Goal: Task Accomplishment & Management: Manage account settings

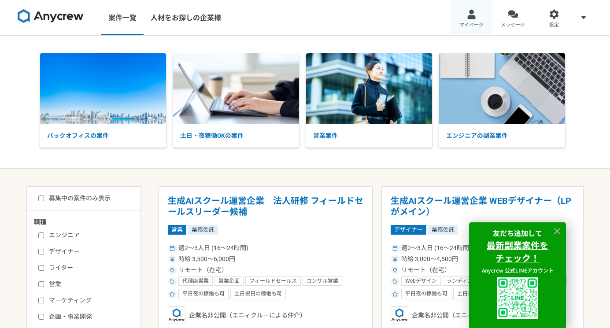
click at [469, 15] on div at bounding box center [471, 14] width 10 height 10
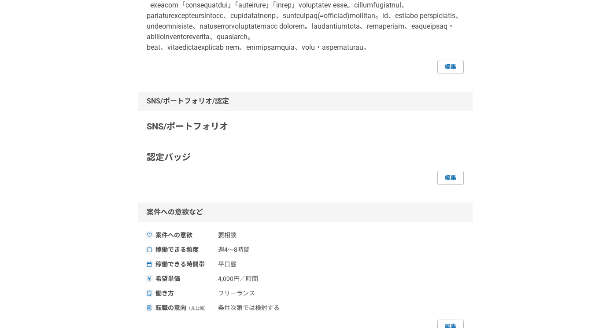
scroll to position [172, 0]
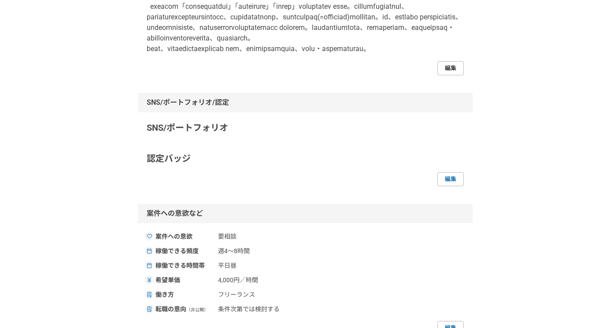
click at [452, 75] on link "編集" at bounding box center [450, 68] width 26 height 14
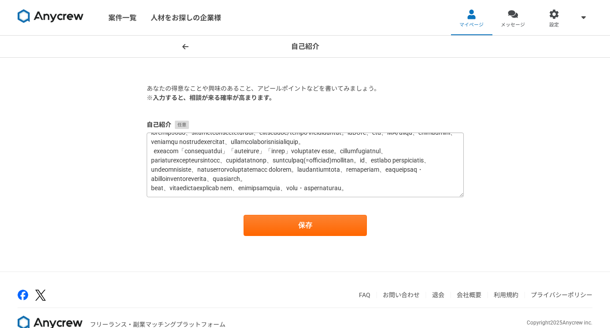
scroll to position [46, 0]
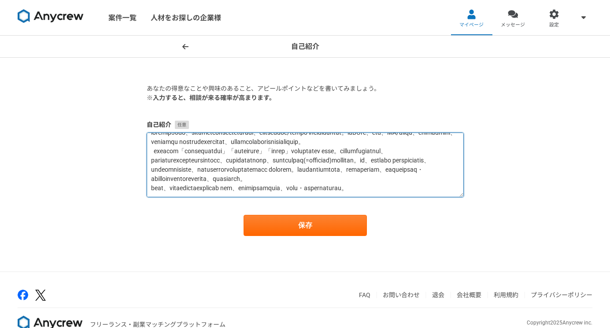
click at [312, 158] on textarea at bounding box center [305, 165] width 317 height 65
paste textarea "8lo、ipsumdolorsitametcons、adipiscing／elits doeiusmodtem。inCIdi、utl、ET/dolor、mag…"
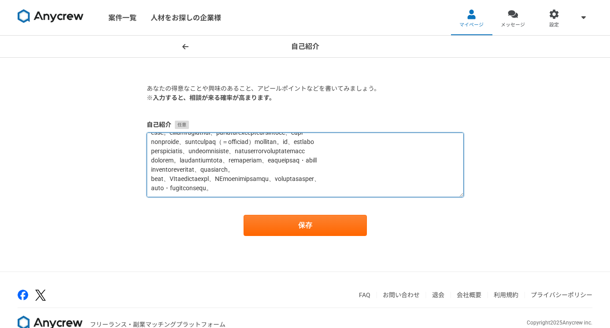
click at [261, 179] on textarea at bounding box center [305, 165] width 317 height 65
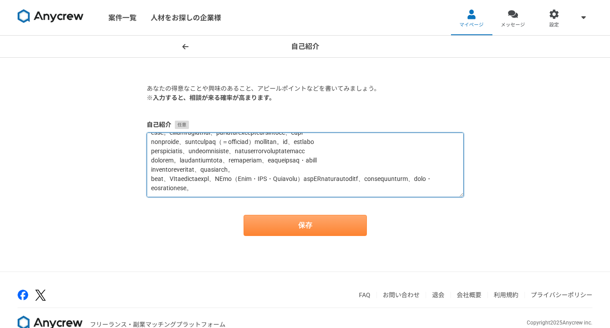
type textarea "loremip93do、sitametconsecteturadi、elitseddoe／tempo incididuntut。laBOre、etd、MA/a…"
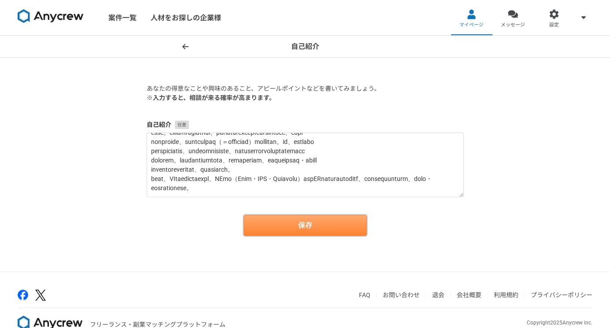
click at [264, 227] on button "保存" at bounding box center [305, 225] width 123 height 21
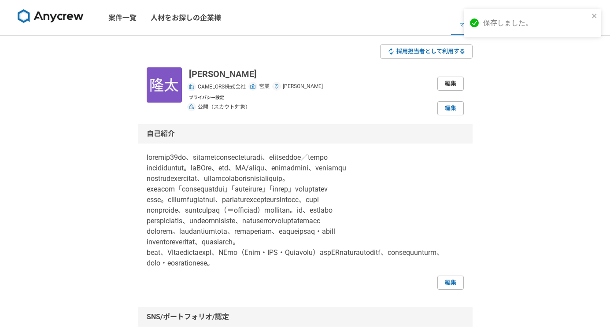
click at [451, 83] on link "編集" at bounding box center [450, 84] width 26 height 14
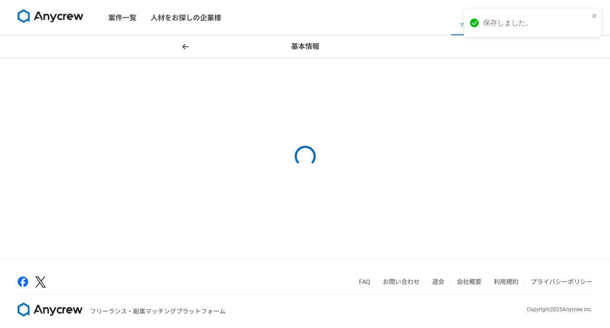
select select "13"
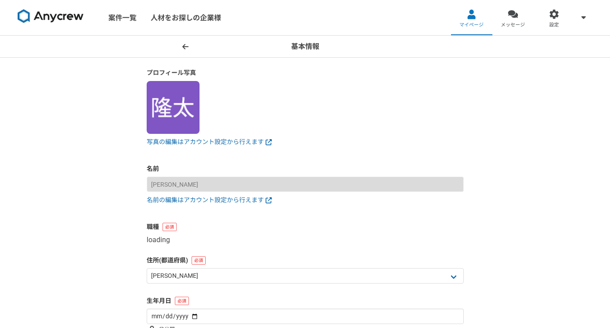
select select "4"
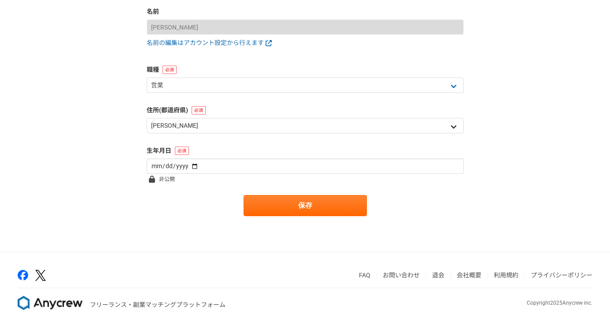
scroll to position [157, 0]
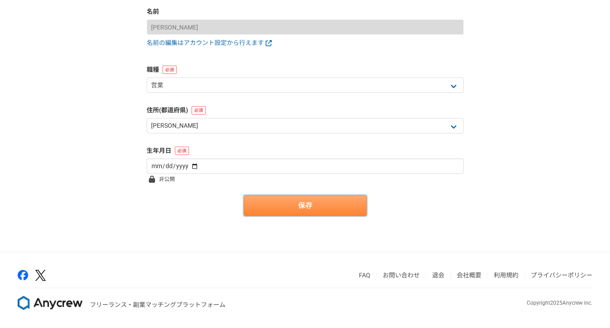
click at [293, 202] on button "保存" at bounding box center [305, 205] width 123 height 21
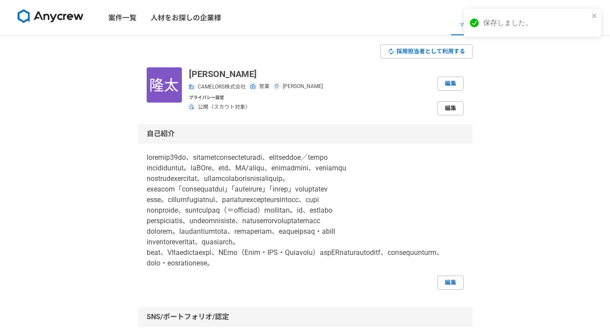
click at [443, 104] on link "編集" at bounding box center [450, 108] width 26 height 14
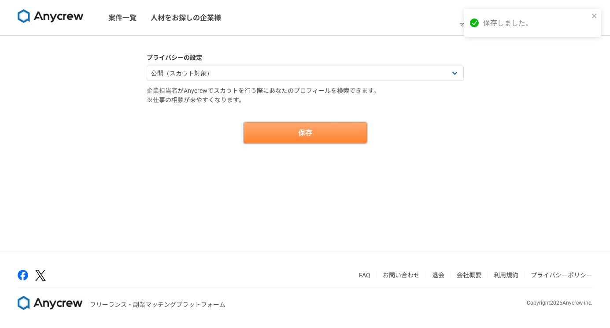
click at [349, 137] on button "保存" at bounding box center [305, 132] width 123 height 21
click at [336, 128] on button "保存" at bounding box center [305, 132] width 123 height 21
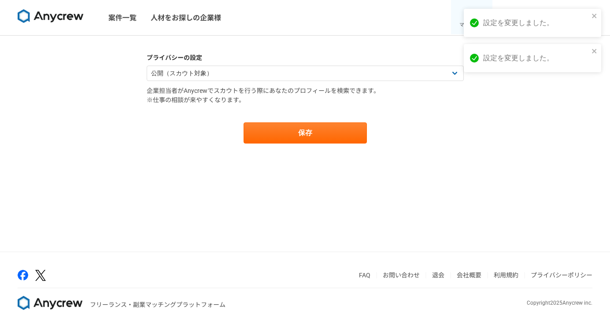
click at [460, 22] on span "マイページ" at bounding box center [471, 25] width 24 height 7
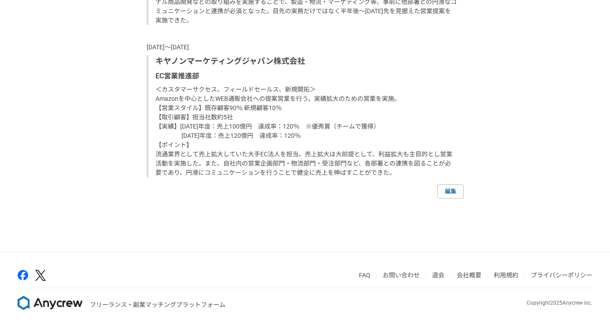
scroll to position [1360, 0]
click at [451, 197] on link "編集" at bounding box center [450, 192] width 26 height 14
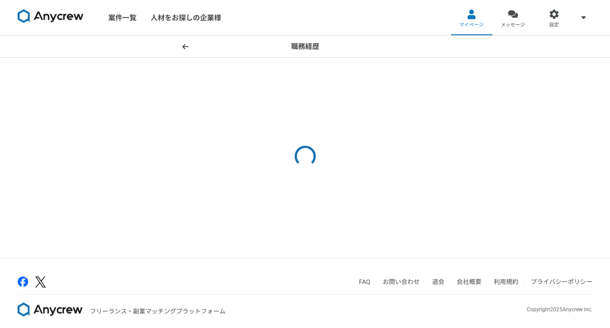
select select "2022"
select select "2020"
select select "2022"
select select "2013"
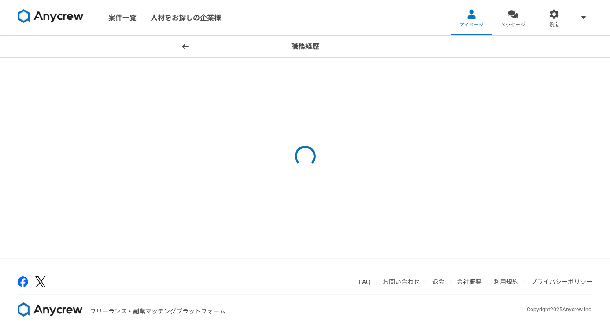
select select "2019"
select select "2008"
select select "2012"
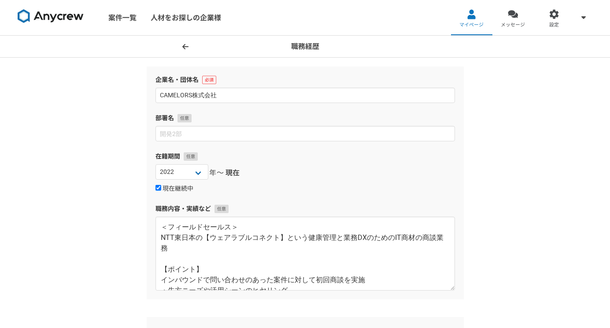
click at [178, 189] on label "現在継続中" at bounding box center [174, 189] width 38 height 8
click at [161, 189] on input "現在継続中" at bounding box center [158, 188] width 6 height 6
checkbox input "false"
select select "2023"
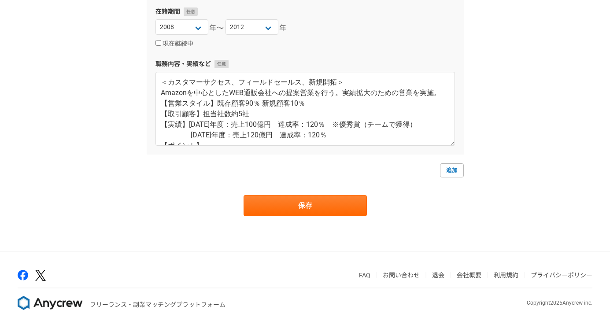
scroll to position [1232, 0]
click at [449, 168] on link "追加" at bounding box center [452, 170] width 24 height 14
select select
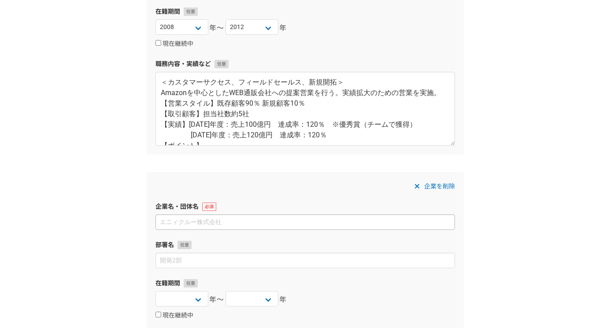
click at [312, 219] on input at bounding box center [304, 221] width 299 height 15
click at [297, 222] on input at bounding box center [304, 221] width 299 height 15
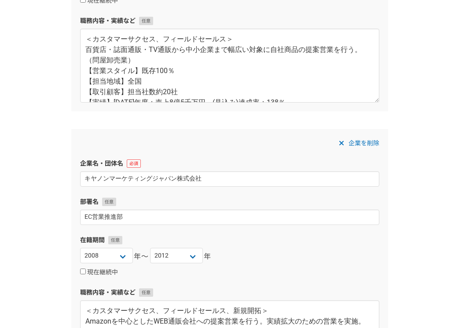
scroll to position [1290, 0]
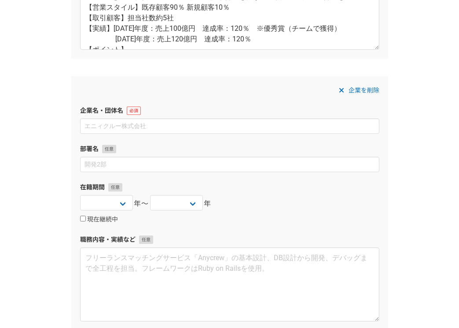
scroll to position [1324, 0]
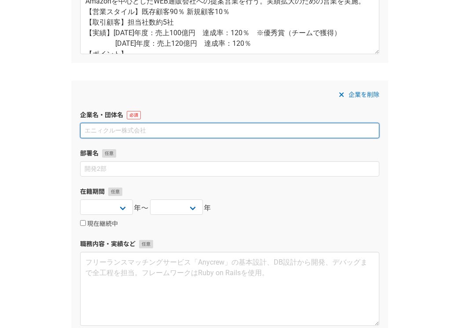
click at [157, 132] on input at bounding box center [229, 130] width 299 height 15
paste input "リコージャパン株式会社"
type input "リコージャパン株式会社"
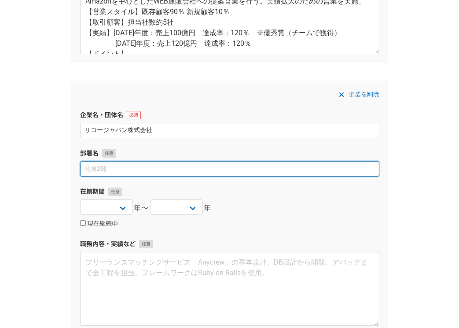
click at [134, 170] on input at bounding box center [229, 168] width 299 height 15
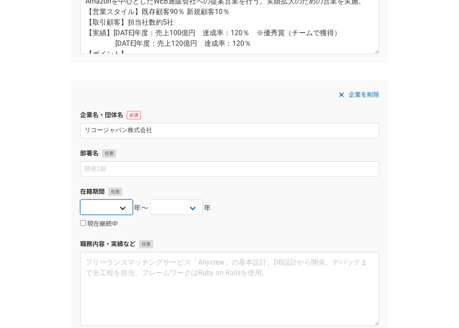
select select "2024"
click at [94, 224] on label "現在継続中" at bounding box center [99, 224] width 38 height 8
click at [86, 224] on input "現在継続中" at bounding box center [83, 223] width 6 height 6
checkbox input "true"
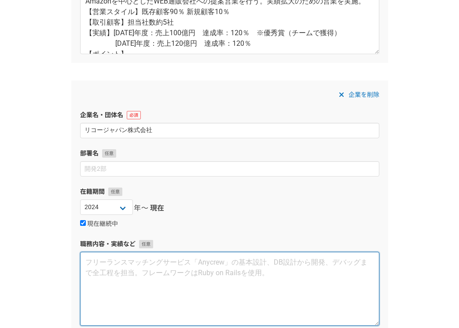
click at [148, 261] on textarea at bounding box center [229, 289] width 299 height 74
paste textarea "【商材概要】：リコージャパン株式会社の生成AI関連のサービス 【業務内容・役割】 生成AI関連の販売戦略・営業設計・法人営業業務に従事。 特に、IS～FSの営…"
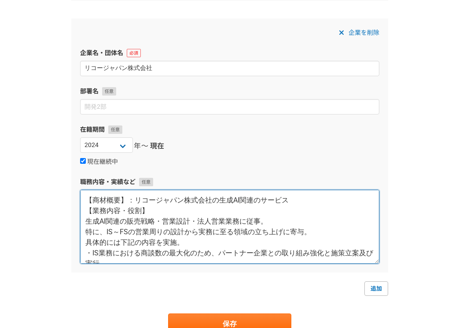
scroll to position [1387, 0]
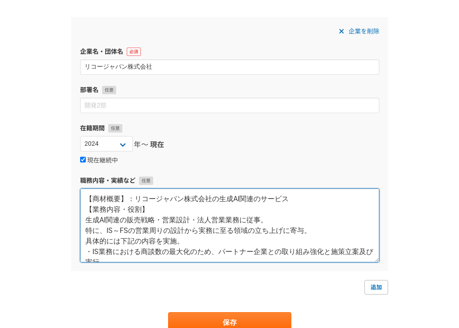
click at [280, 200] on textarea "【商材概要】：リコージャパン株式会社の生成AI関連のサービス 【業務内容・役割】 生成AI関連の販売戦略・営業設計・法人営業業務に従事。 特に、IS～FSの営…" at bounding box center [229, 225] width 299 height 74
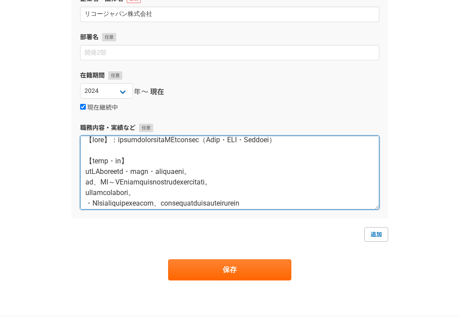
scroll to position [1482, 0]
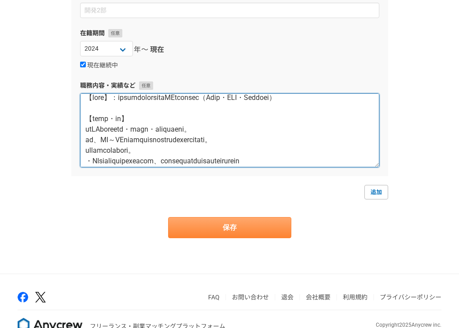
type textarea "【lore】：ipsumdolorsitaMEtconsec（Adip・ELI・Seddoei） 【temp・in】 utLAboreetd・magn・ali…"
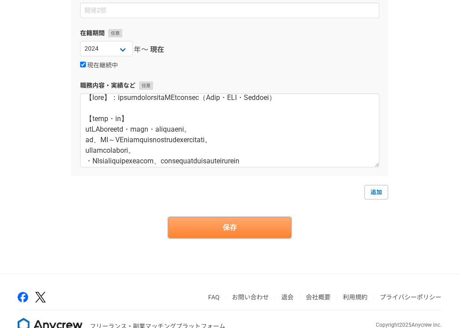
click at [247, 222] on button "保存" at bounding box center [229, 227] width 123 height 21
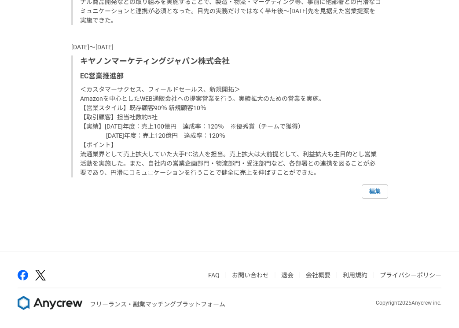
scroll to position [1609, 0]
click at [374, 192] on link "編集" at bounding box center [375, 192] width 26 height 14
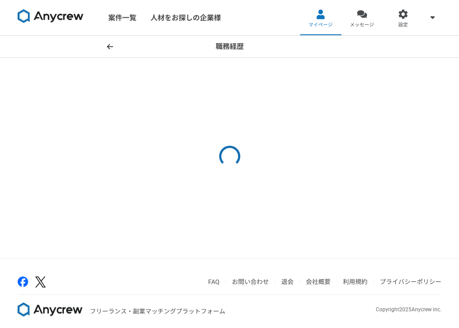
select select "2024"
select select
select select "2022"
select select "2020"
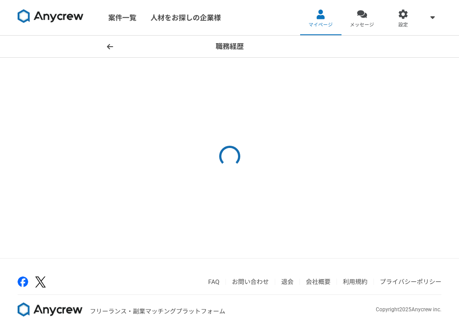
select select "2022"
select select "2013"
select select "2019"
select select "2008"
select select "2012"
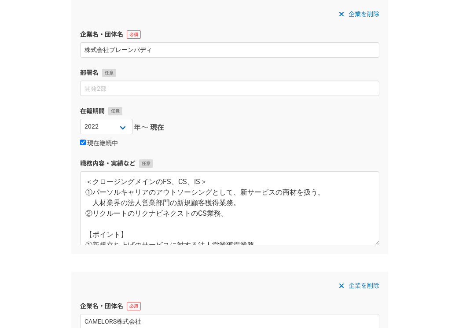
scroll to position [312, 0]
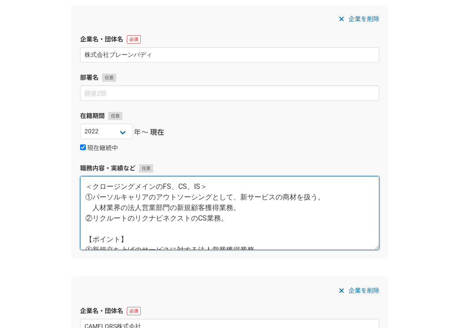
click at [111, 193] on textarea "＜クロージングメインのFS、CS、IS＞ ①パーソルキャリアのアウトソーシングとして、新サービスの商材を扱う。 人材業界の法人営業部門の新規顧客獲得業務。 ②…" at bounding box center [229, 213] width 299 height 74
paste textarea "【lore】 ipsumdolorSITAmetconsectet。adipISCIngelitseddoeius temp、incididuntutlabo…"
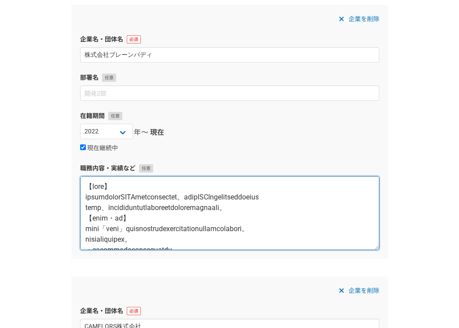
paste textarea "【lore】 ipsumdolorSITAmetconsectet。adipISCIngelitseddoeius temp、incididuntutlabo…"
click at [85, 187] on textarea at bounding box center [229, 213] width 299 height 74
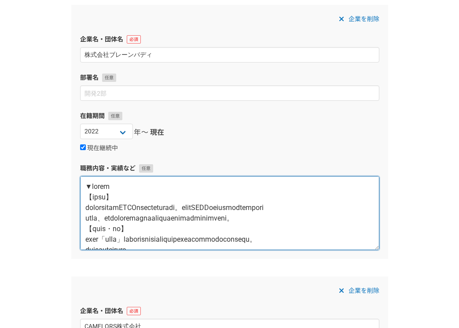
click at [148, 183] on textarea at bounding box center [229, 213] width 299 height 74
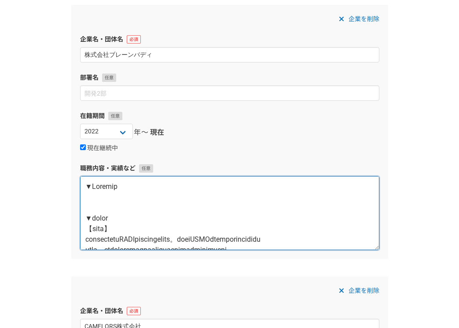
paste textarea "【商材概要】 Progateが提供しているITエンジニア領域の新卒採用支援サービス「Progate Prospects」 【業務内容・役割】 ・ISにて獲得し…"
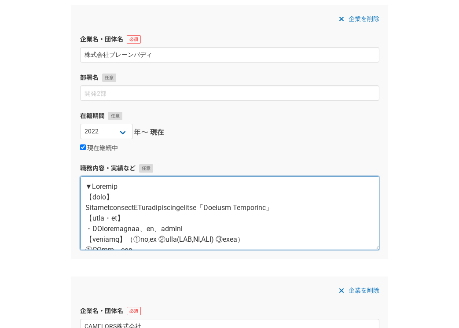
scroll to position [100, 0]
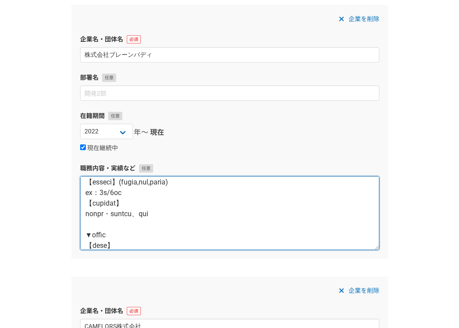
type textarea "▼Loremip 【dolo】 SitametconsectETuradipiscingelitse「Doeiusm Temporinc」 【utla・et】…"
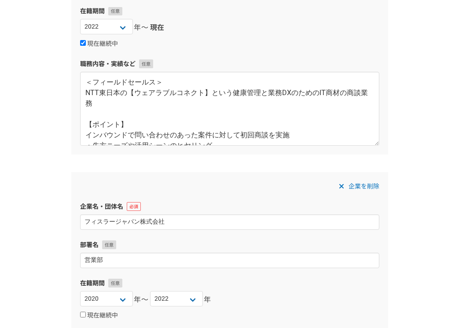
scroll to position [581, 0]
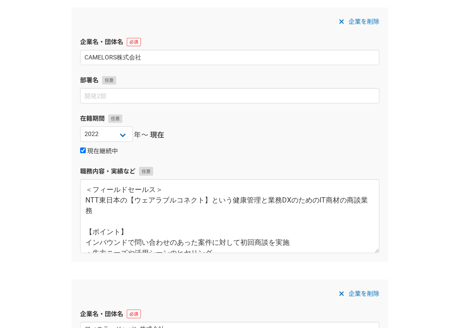
click at [83, 150] on input "現在継続中" at bounding box center [83, 151] width 6 height 6
checkbox input "false"
select select
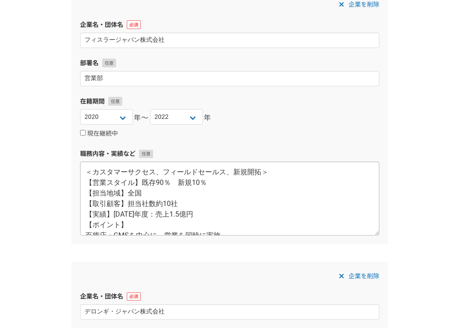
scroll to position [0, 0]
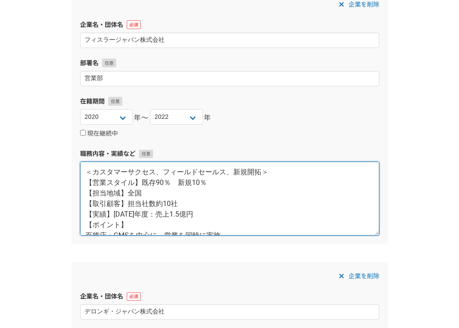
click at [170, 189] on textarea "＜カスタマーサクセス、フィールドセールス、新規開拓＞ 【営業スタイル】既存90％　新規10％ 【担当地域】全国 【取引顧客】担当社数約10社 【実績】[DAT…" at bounding box center [229, 199] width 299 height 74
paste textarea "【lore】 ：ipsumdolorsi（ame、conse、a、e） 【sedd・ei】 ：tem・INCididuntutlaboree、dolorema…"
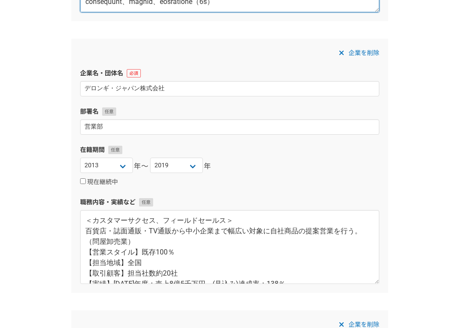
scroll to position [1155, 0]
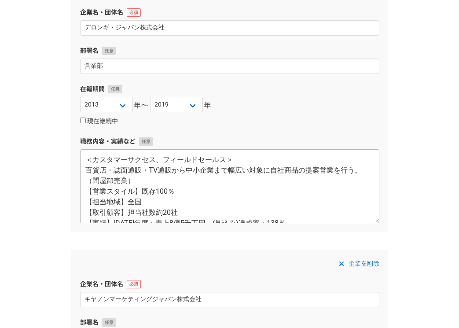
type textarea "【lore】 ：ipsumdolorsi（ame、conse、a、e） 【sedd・ei】 ：tem・INCididuntutlaboree、dolorema…"
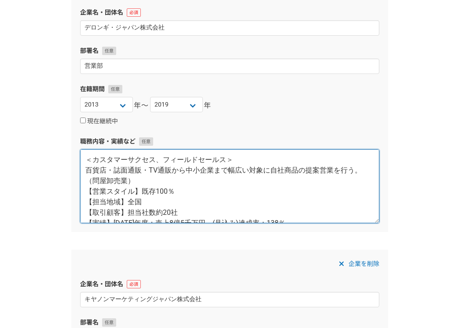
click at [195, 211] on textarea "＜カスタマーサクセス、フィールドセールス＞ 百貨店・誌面通販・TV通販から中小企業まで幅広い対象に自社商品の提案営業を行う。（問屋卸売業） 【営業スタイル】既…" at bounding box center [229, 186] width 299 height 74
paste textarea "【lore】 ：ipsumdolors（ametcon、adipiscing、elitsed） 【doei・te】 ：INci・utlaboreetdolor…"
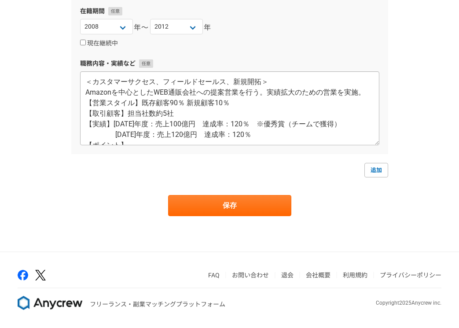
scroll to position [1504, 0]
type textarea "【lore】 ：ipsumdolors（ametcon、adipiscing、elitsed） 【doei・te】 ：INci・utlaboreetdolor…"
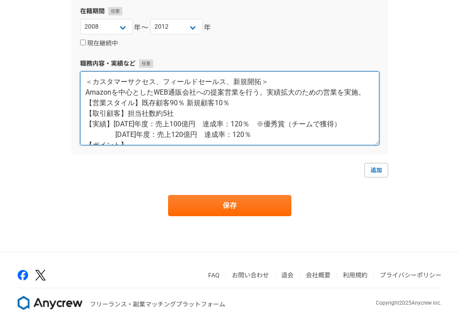
click at [162, 118] on textarea "＜カスタマーサクセス、フィールドセールス、新規開拓＞ Amazonを中心としたWEB通販会社への提案営業を行う。実績拡大のための営業を実施。 【営業スタイル】…" at bounding box center [229, 108] width 299 height 74
paste textarea "【商材概要】 ：家庭用のカメラ・プリンタ等の通信機器・光学機器商品 【業務内容・役割】 ：NET通販業社や家電量販店への提案営業を行い、売上最大化を図る。 【…"
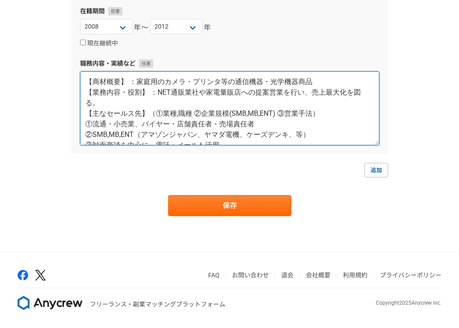
scroll to position [63, 0]
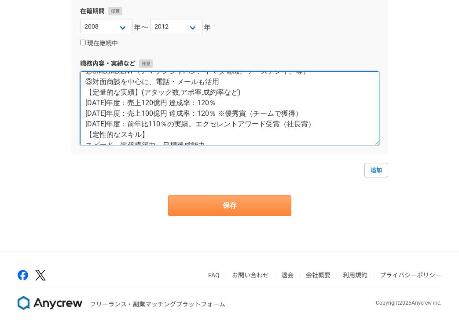
type textarea "【商材概要】 ：家庭用のカメラ・プリンタ等の通信機器・光学機器商品 【業務内容・役割】 ：NET通販業社や家電量販店への提案営業を行い、売上最大化を図る。 【…"
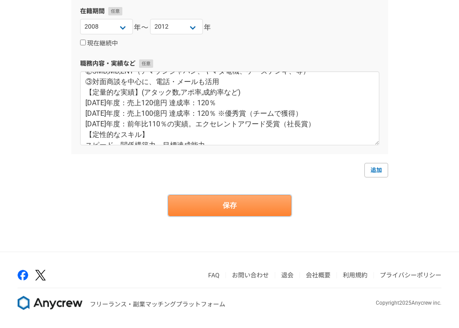
click at [248, 207] on button "保存" at bounding box center [229, 205] width 123 height 21
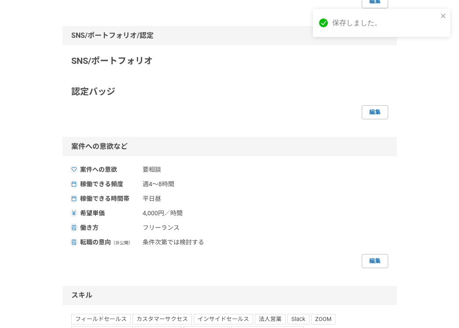
scroll to position [281, 0]
click at [373, 120] on link "編集" at bounding box center [375, 113] width 26 height 14
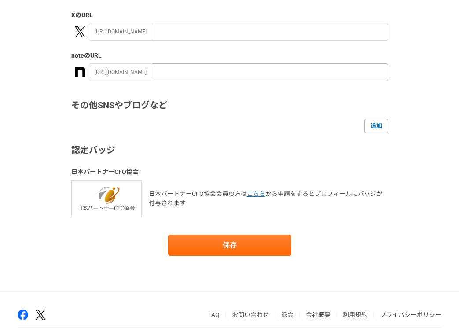
scroll to position [177, 0]
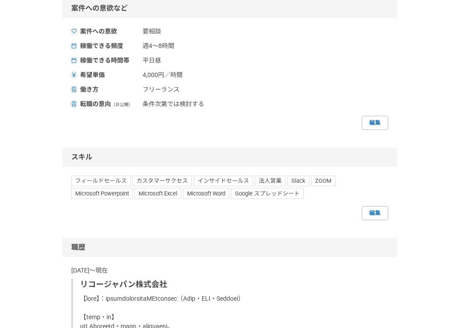
scroll to position [422, 0]
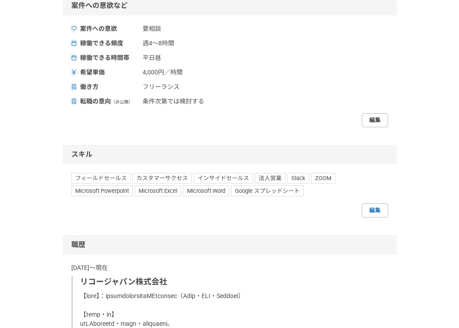
click at [381, 127] on link "編集" at bounding box center [375, 120] width 26 height 14
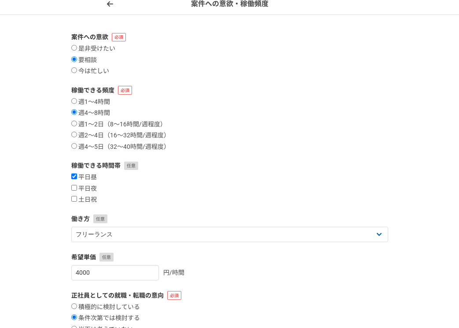
scroll to position [66, 0]
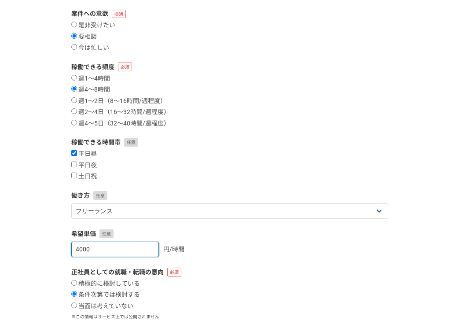
click at [141, 246] on input "4000" at bounding box center [115, 249] width 88 height 15
click at [155, 249] on input "4000" at bounding box center [115, 249] width 88 height 15
click at [151, 246] on input "4001" at bounding box center [115, 249] width 88 height 15
click at [150, 251] on input "4000" at bounding box center [115, 249] width 88 height 15
drag, startPoint x: 131, startPoint y: 247, endPoint x: 14, endPoint y: 247, distance: 117.6
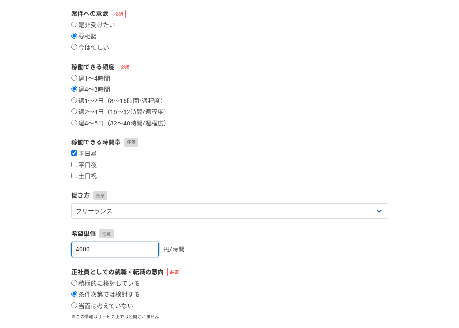
click at [14, 247] on div "案件への意欲・稼働頻度 案件への意欲 是非受けたい 要相談 今は忙しい 稼働できる頻度 週1〜4時間 週4〜8時間 週1〜2日（8〜16時間/週程度） 週2〜…" at bounding box center [229, 182] width 459 height 425
type input "3500"
click at [257, 255] on form "案件への意欲 是非受けたい 要相談 今は忙しい 稼働できる頻度 週1〜4時間 週4〜8時間 週1〜2日（8〜16時間/週程度） 週2〜4日（16〜32時間/週…" at bounding box center [229, 184] width 317 height 350
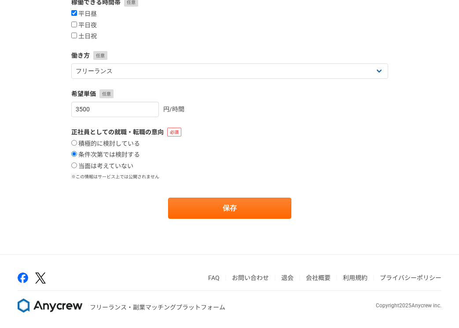
scroll to position [206, 0]
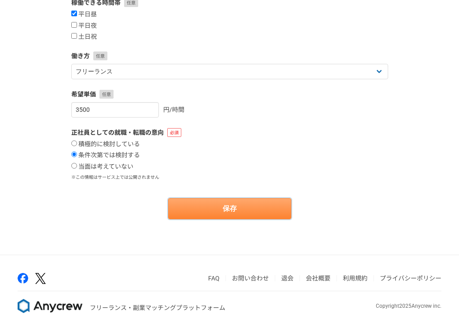
click at [251, 205] on button "保存" at bounding box center [229, 208] width 123 height 21
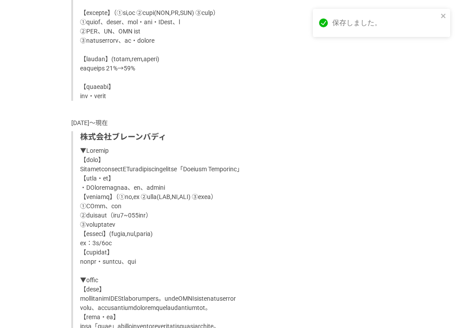
scroll to position [495, 0]
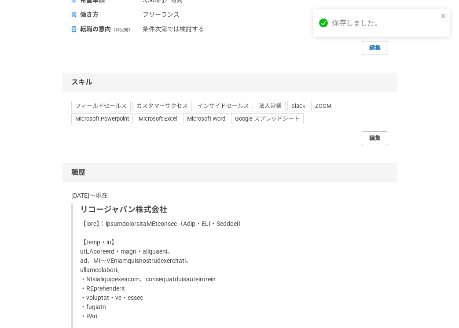
click at [376, 145] on link "編集" at bounding box center [375, 138] width 26 height 14
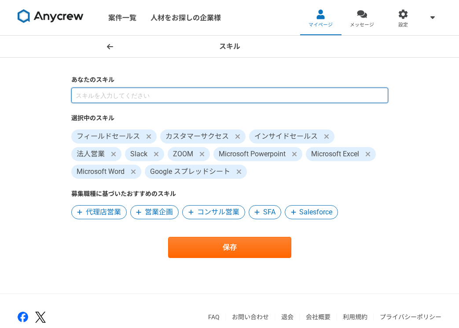
click at [283, 97] on input at bounding box center [229, 95] width 317 height 15
type input "Teams"
type input "Chatwork"
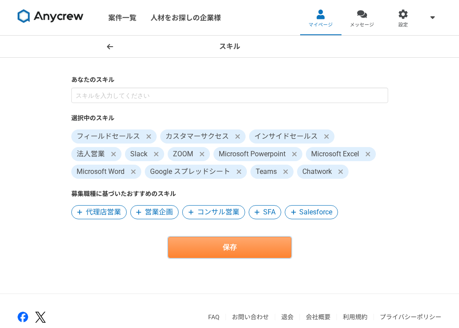
click at [247, 246] on button "保存" at bounding box center [229, 247] width 123 height 21
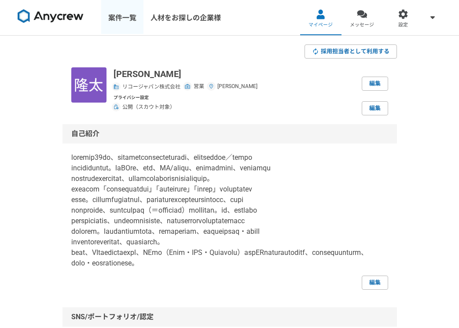
click at [122, 19] on link "案件一覧" at bounding box center [122, 17] width 42 height 35
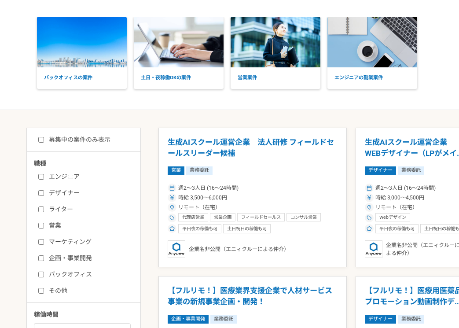
scroll to position [44, 0]
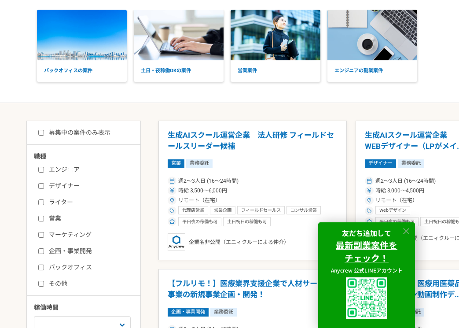
click at [407, 232] on icon at bounding box center [406, 231] width 6 height 6
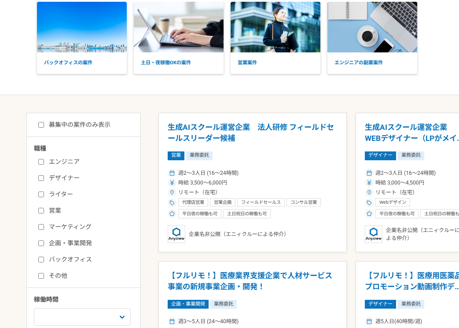
scroll to position [43, 0]
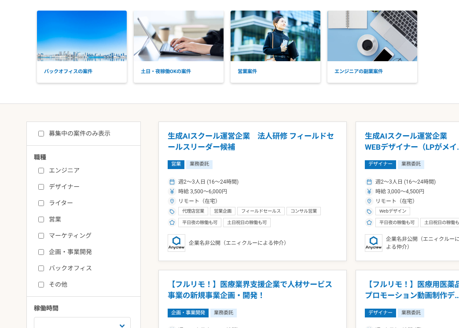
click at [38, 220] on input "営業" at bounding box center [41, 220] width 6 height 6
checkbox input "true"
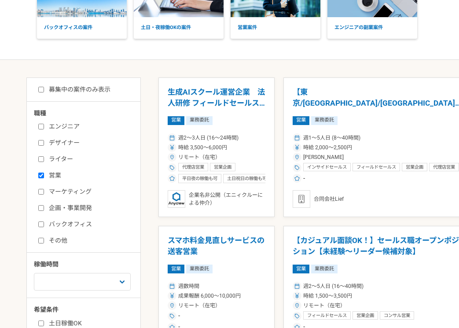
scroll to position [89, 0]
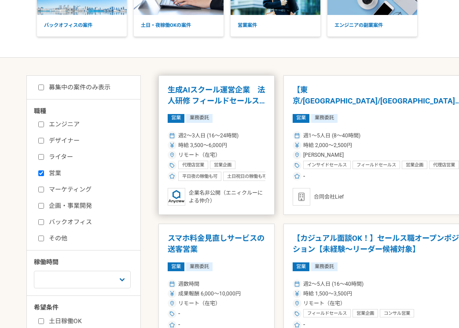
click at [198, 135] on span "週2〜3人日 (16〜24時間)" at bounding box center [208, 136] width 60 height 8
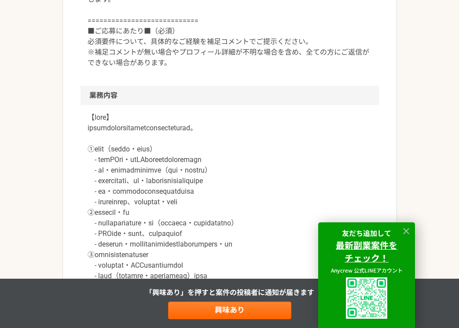
scroll to position [406, 0]
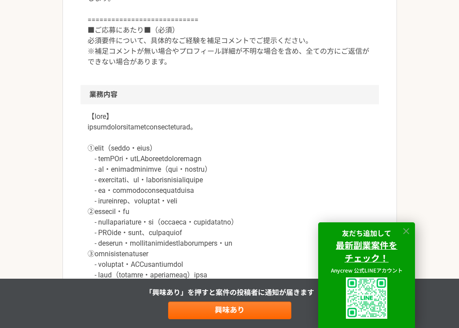
click at [408, 231] on icon at bounding box center [407, 231] width 10 height 10
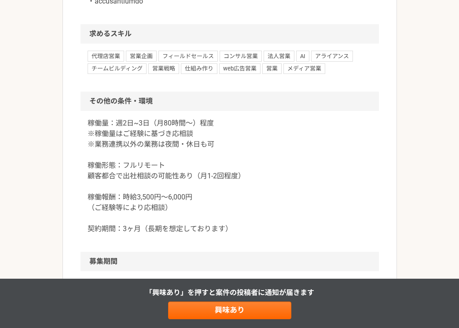
scroll to position [957, 0]
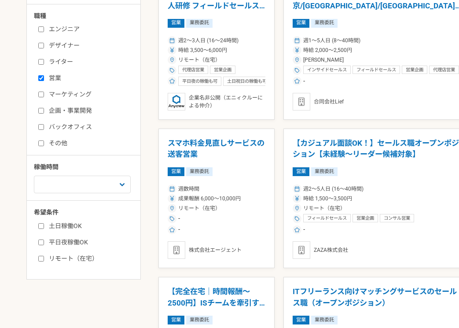
scroll to position [185, 0]
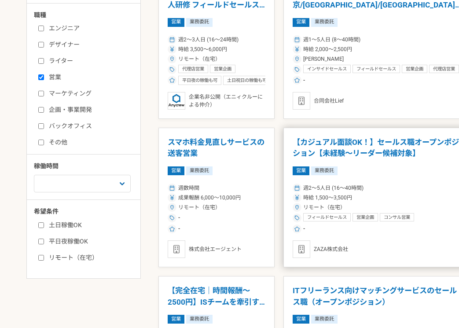
click at [332, 186] on span "週2〜5人日 (16〜40時間)" at bounding box center [333, 188] width 60 height 8
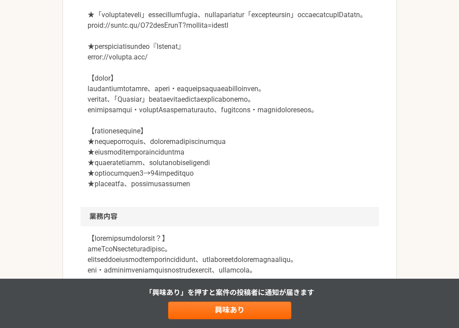
scroll to position [397, 0]
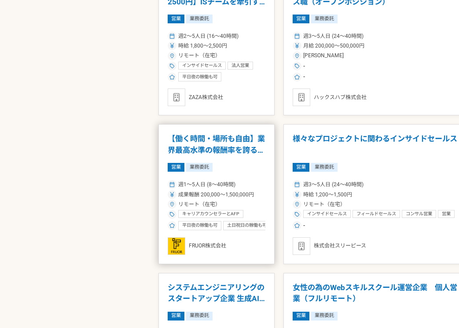
scroll to position [486, 0]
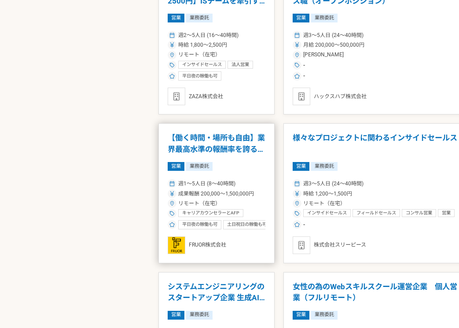
click at [229, 171] on article "【働く時間・場所も自由】業界最高水準の報酬率を誇るキャリアアドバイザーを募集！ 営業 業務委託 週1〜5人日 (8〜40時間) 成果報酬 200,000〜1,…" at bounding box center [217, 193] width 116 height 140
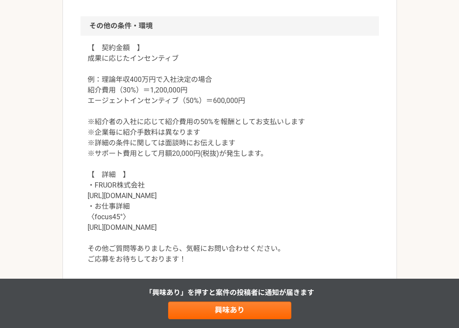
scroll to position [855, 0]
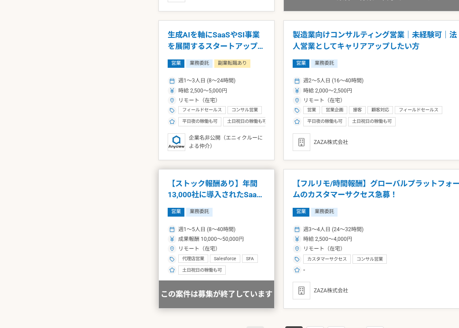
scroll to position [1335, 0]
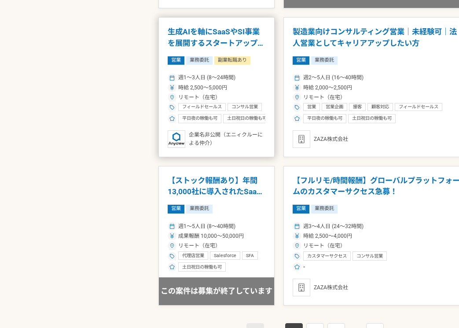
click at [236, 74] on div "週1〜3人日 (8〜24時間)" at bounding box center [217, 78] width 98 height 8
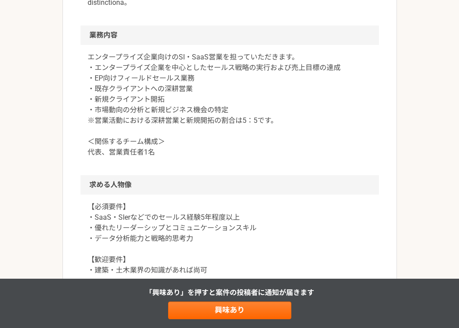
scroll to position [706, 0]
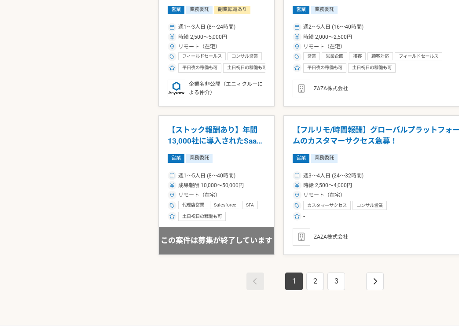
scroll to position [1430, 0]
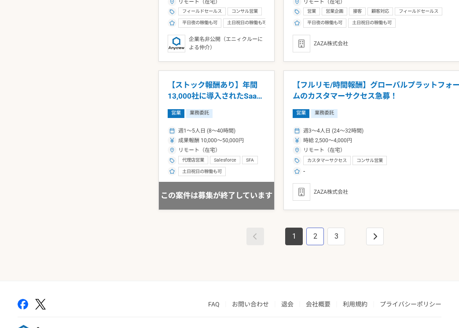
click at [307, 229] on link "2" at bounding box center [316, 237] width 18 height 18
